Goal: Task Accomplishment & Management: Manage account settings

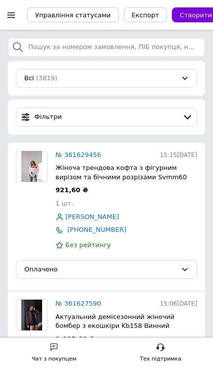
scroll to position [-3, 0]
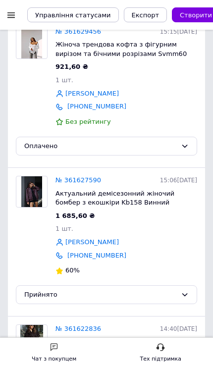
scroll to position [124, 0]
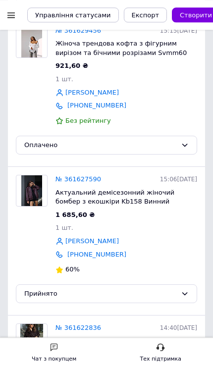
click at [88, 180] on link "№ 361627590" at bounding box center [78, 178] width 46 height 7
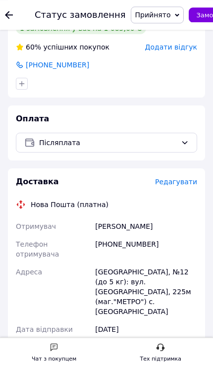
scroll to position [263, 0]
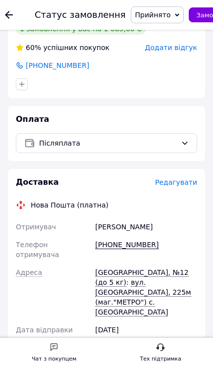
click at [8, 13] on icon at bounding box center [9, 15] width 8 height 8
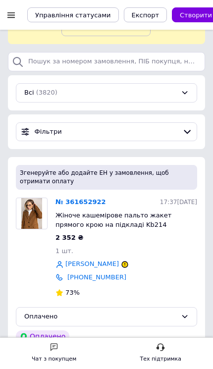
scroll to position [63, 0]
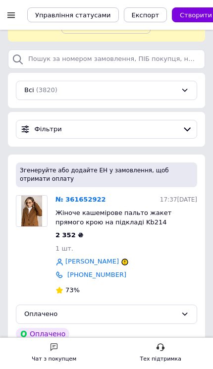
click at [87, 201] on link "№ 361652922" at bounding box center [80, 198] width 50 height 7
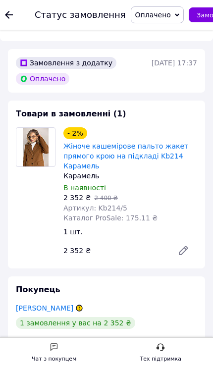
scroll to position [491, 0]
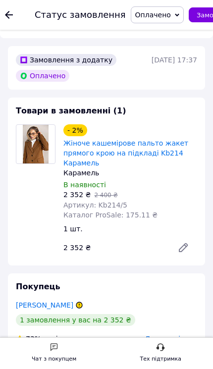
click at [167, 140] on link "Жіноче кашемірове пальто жакет прямого крою на підкладі Kb214 Карамель" at bounding box center [125, 153] width 125 height 28
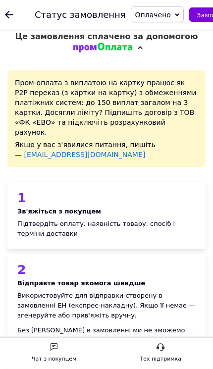
scroll to position [0, 0]
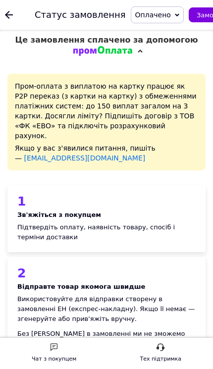
click at [19, 15] on div at bounding box center [15, 15] width 20 height 30
click at [20, 18] on div at bounding box center [15, 15] width 20 height 30
click at [9, 5] on div at bounding box center [15, 15] width 20 height 30
click at [6, 5] on div at bounding box center [15, 15] width 20 height 30
click at [14, 11] on div at bounding box center [15, 15] width 20 height 30
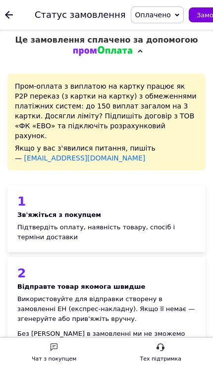
click at [6, 11] on icon at bounding box center [9, 15] width 8 height 8
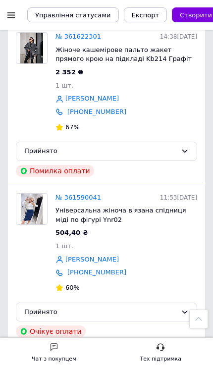
scroll to position [993, 0]
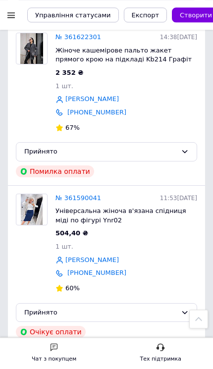
click at [98, 269] on link "[PHONE_NUMBER]" at bounding box center [96, 272] width 59 height 7
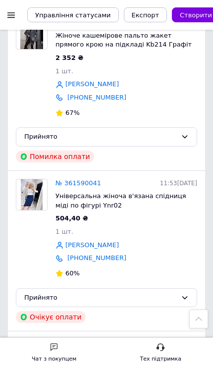
click at [186, 293] on icon at bounding box center [185, 297] width 8 height 8
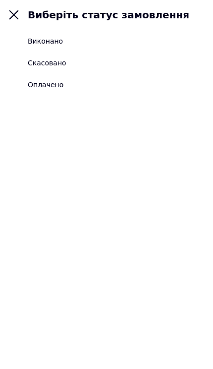
click at [14, 16] on icon at bounding box center [13, 14] width 9 height 9
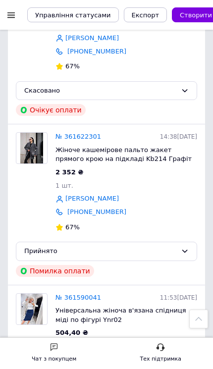
scroll to position [894, 0]
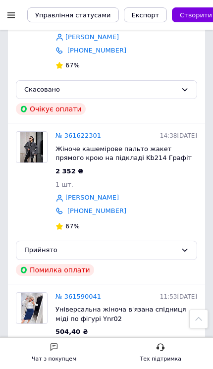
click at [85, 132] on link "№ 361622301" at bounding box center [78, 135] width 46 height 7
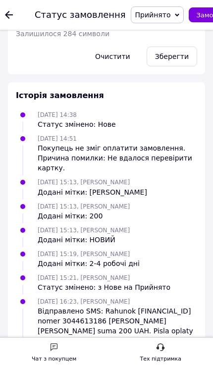
scroll to position [1498, 0]
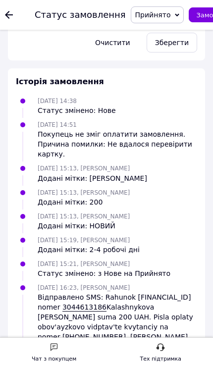
click at [11, 12] on icon at bounding box center [9, 15] width 8 height 8
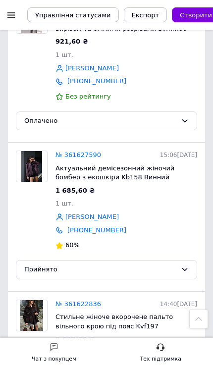
scroll to position [417, 0]
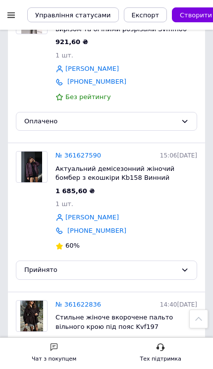
click at [81, 153] on link "№ 361627590" at bounding box center [78, 154] width 46 height 7
